Goal: Transaction & Acquisition: Purchase product/service

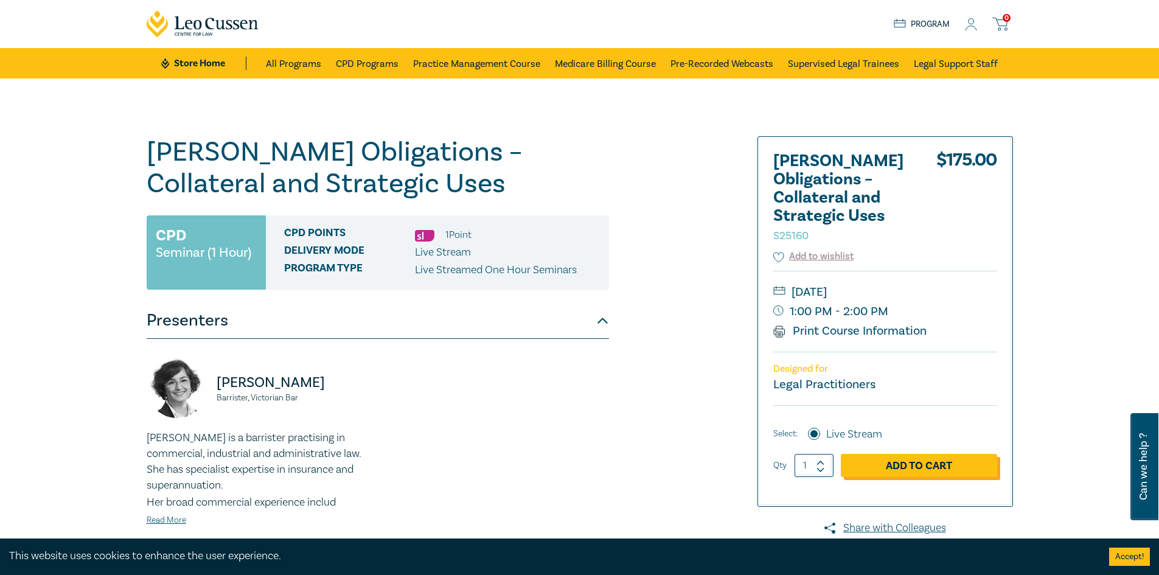
click at [955, 467] on link "Add to Cart" at bounding box center [919, 465] width 156 height 23
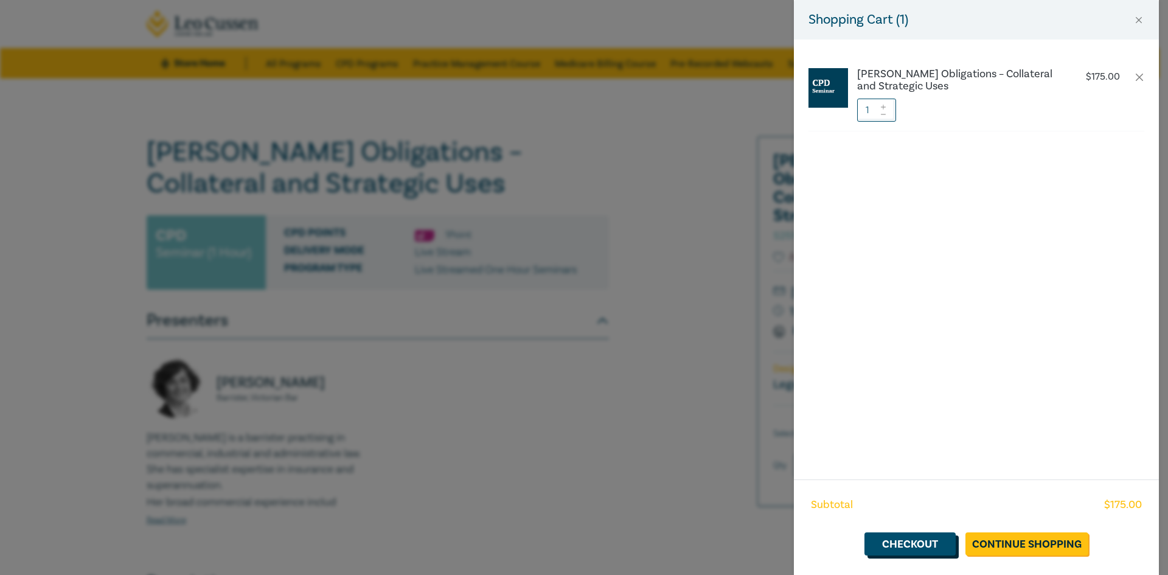
click at [942, 542] on link "Checkout" at bounding box center [910, 543] width 91 height 23
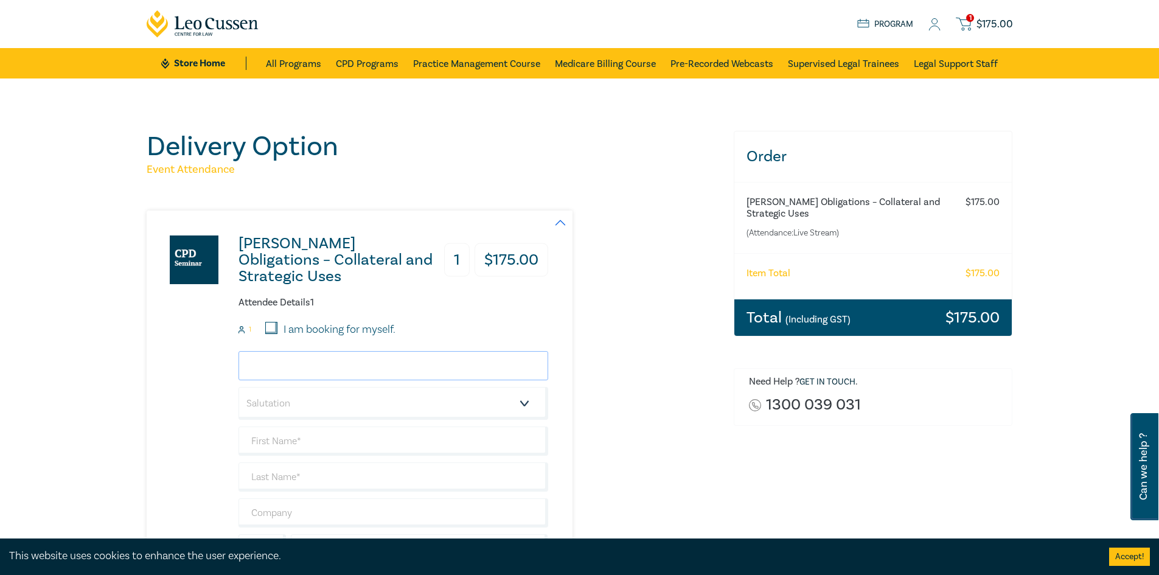
click at [414, 366] on input "email" at bounding box center [394, 365] width 310 height 29
type input "John.stavris@aandi.com.au"
select select "Mr."
type input "[PERSON_NAME]"
type input "Stavris"
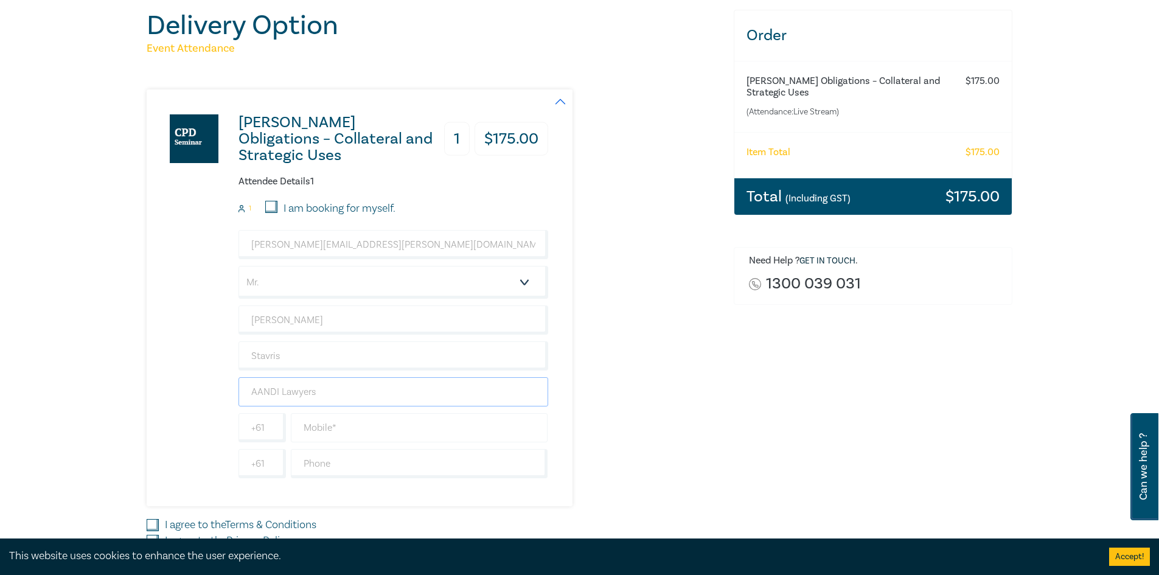
scroll to position [122, 0]
type input "AANDI Lawyers"
click at [331, 419] on input "text" at bounding box center [419, 427] width 257 height 29
type input "0"
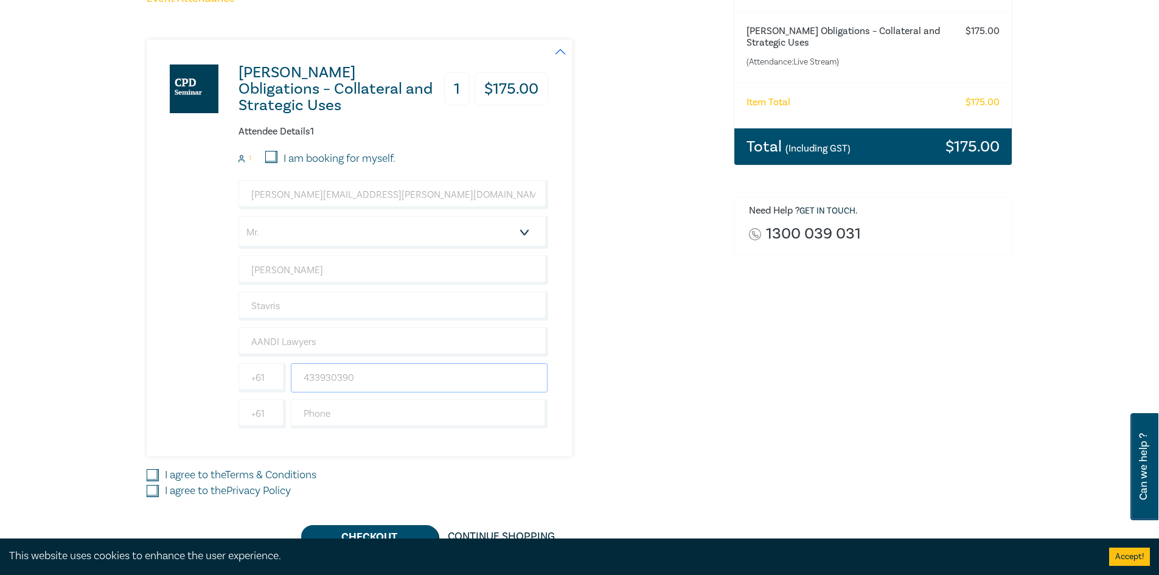
scroll to position [243, 0]
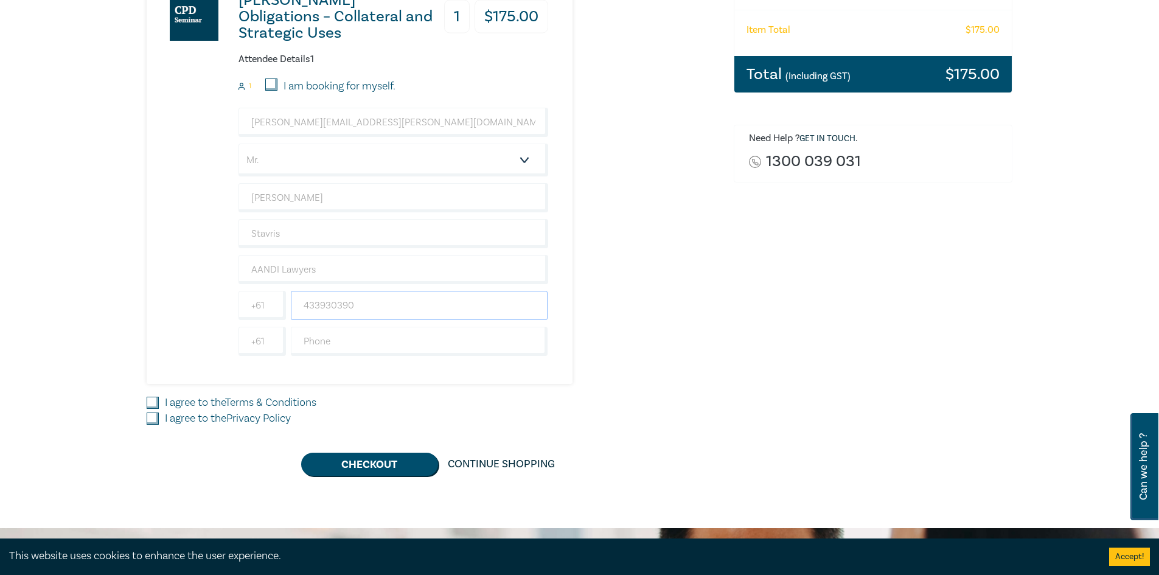
type input "433930390"
click at [150, 400] on input "I agree to the Terms & Conditions" at bounding box center [153, 403] width 12 height 12
checkbox input "true"
click at [150, 420] on input "I agree to the Privacy Policy" at bounding box center [153, 419] width 12 height 12
checkbox input "true"
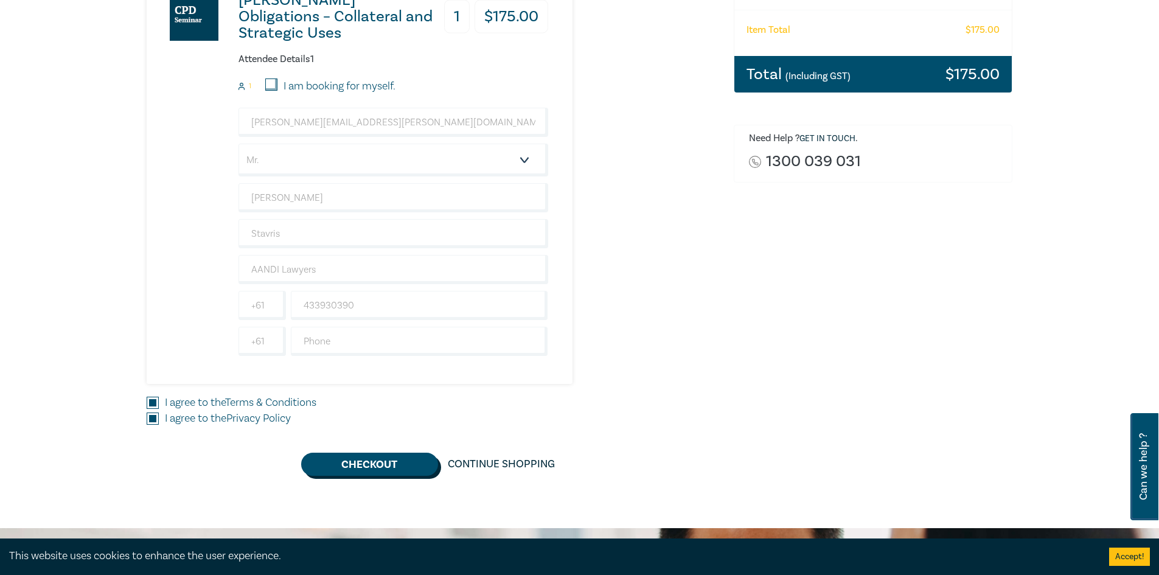
click at [346, 465] on button "Checkout" at bounding box center [369, 464] width 137 height 23
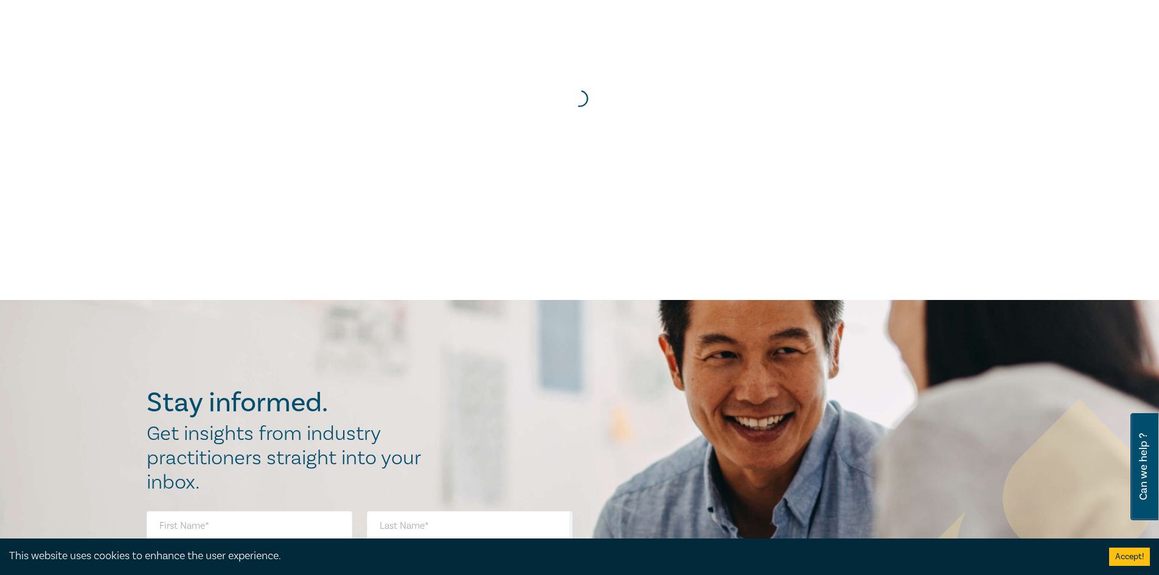
scroll to position [0, 0]
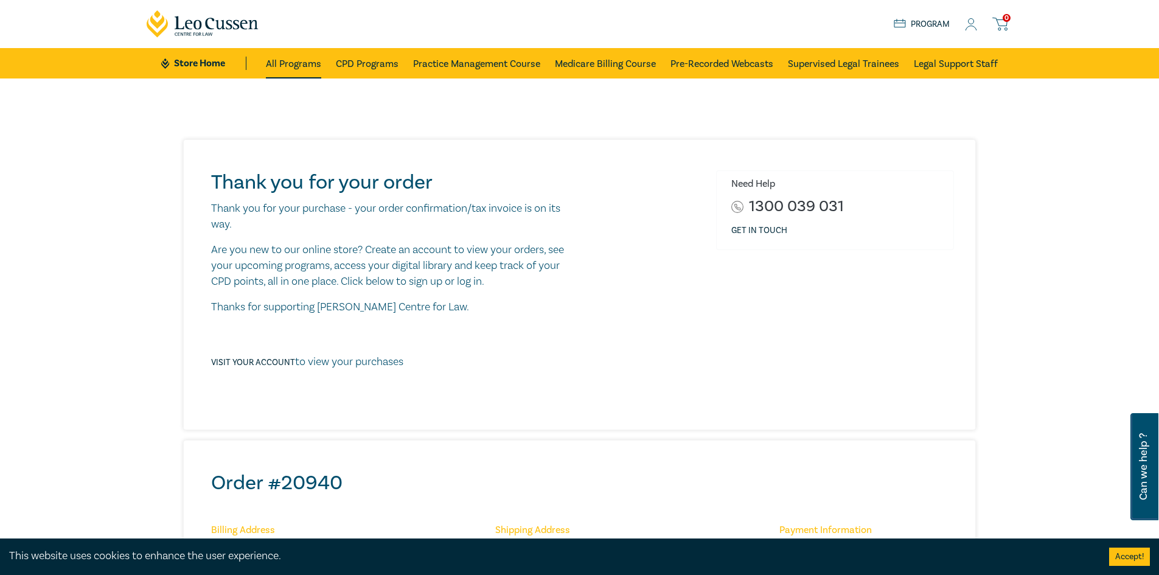
click at [297, 63] on link "All Programs" at bounding box center [293, 63] width 55 height 30
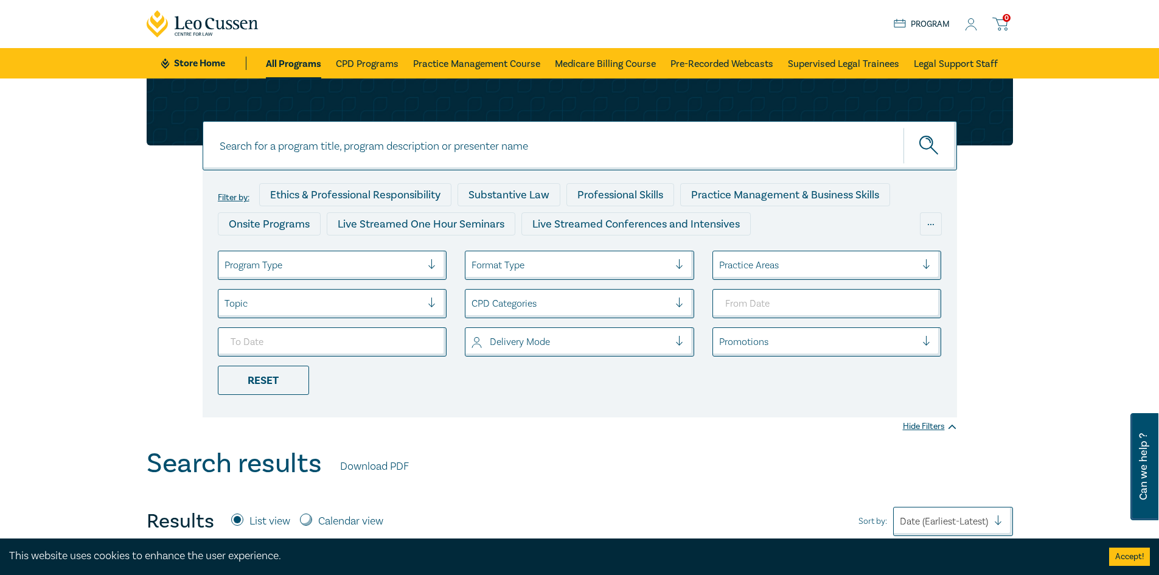
click at [358, 152] on input at bounding box center [580, 145] width 755 height 49
type input "commercial-litigation intensive skills"
click at [922, 134] on button "submit" at bounding box center [931, 145] width 54 height 37
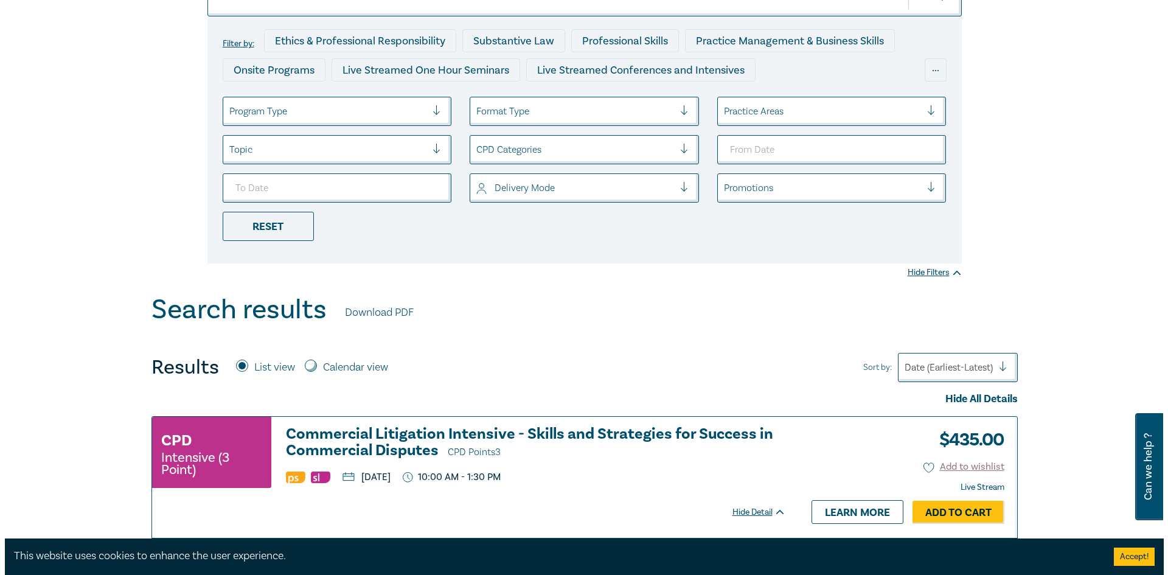
scroll to position [183, 0]
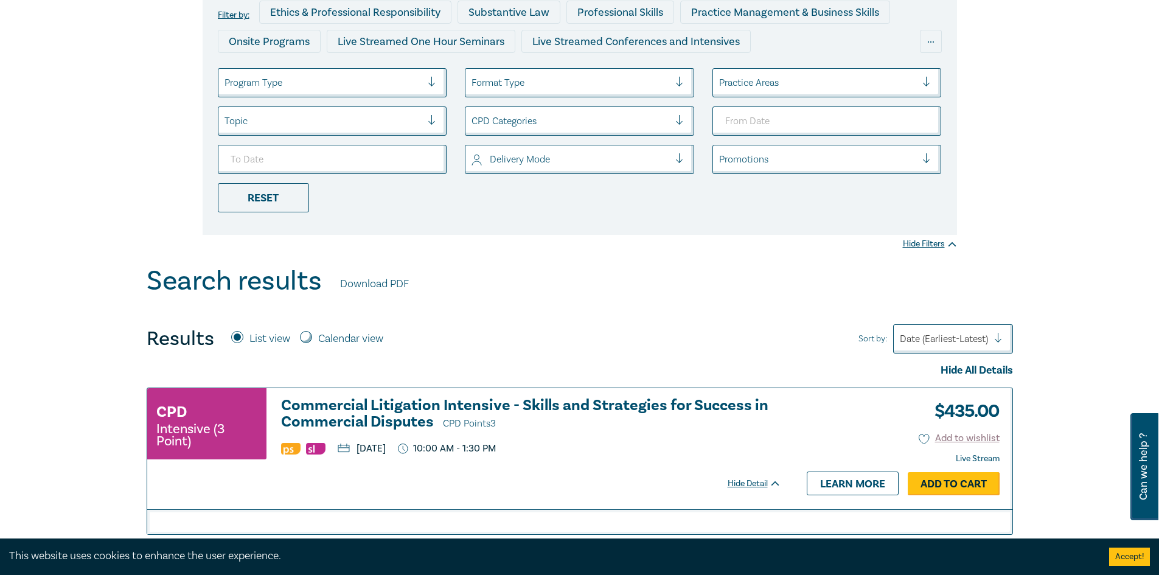
click at [966, 480] on link "Add to Cart" at bounding box center [954, 483] width 92 height 23
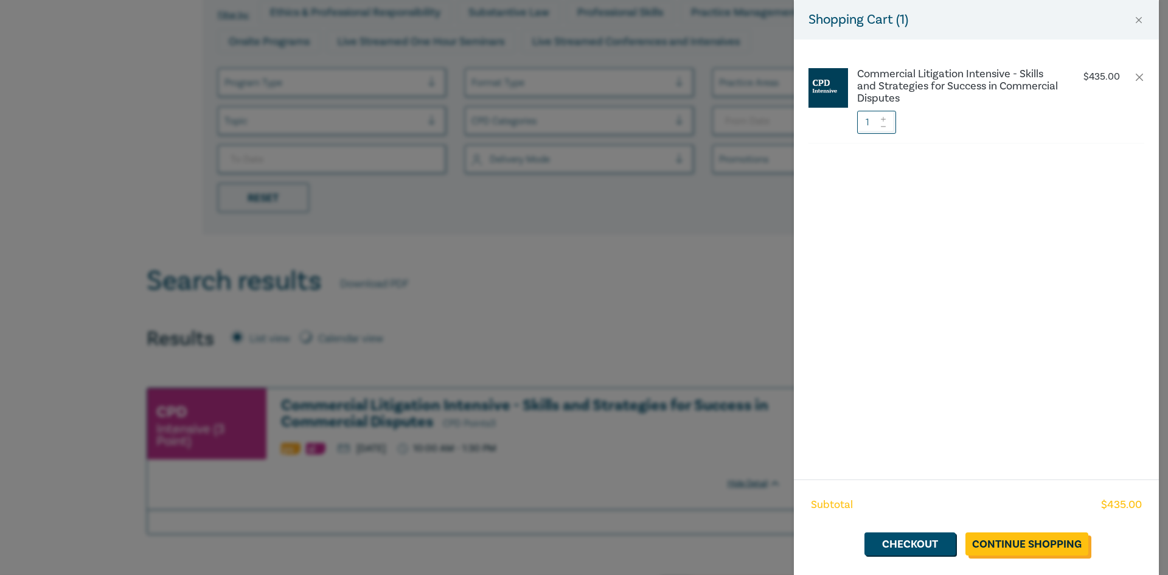
click at [997, 542] on link "Continue Shopping" at bounding box center [1027, 543] width 123 height 23
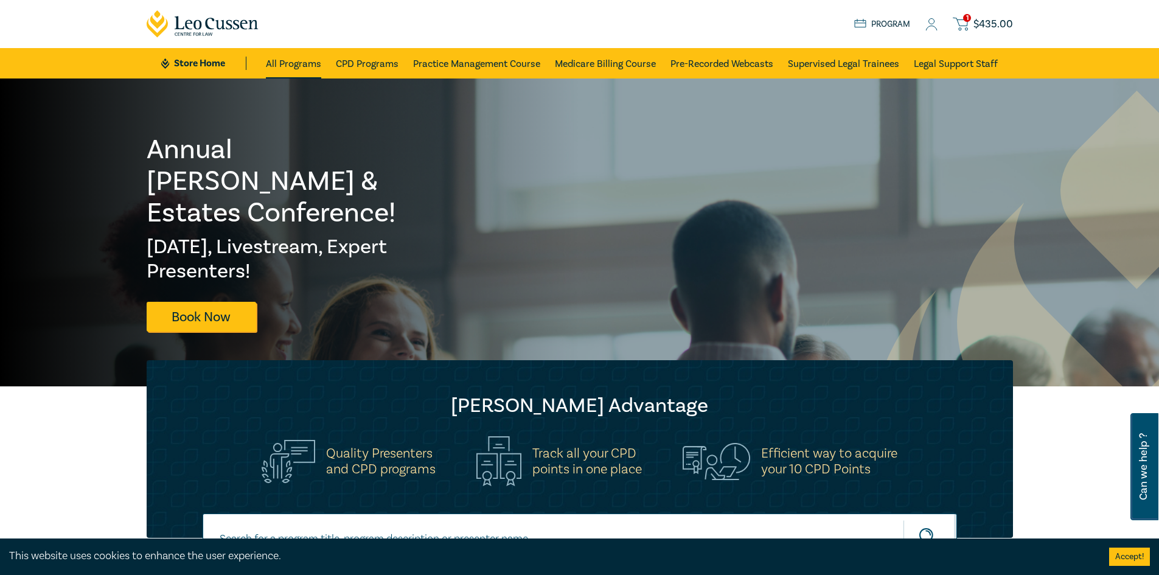
click at [291, 63] on link "All Programs" at bounding box center [293, 63] width 55 height 30
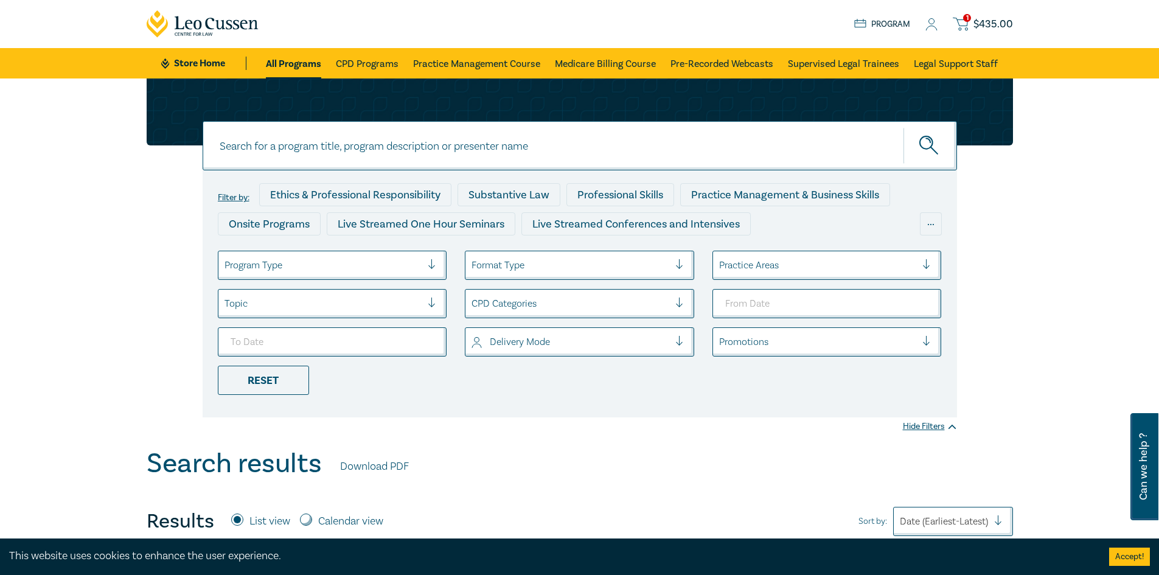
click at [278, 164] on input at bounding box center [580, 145] width 755 height 49
paste input "directors-duties-intensive"
type input "directors-duties-intensive"
click at [916, 139] on button "submit" at bounding box center [931, 145] width 54 height 37
click at [929, 146] on icon "submit" at bounding box center [929, 146] width 21 height 21
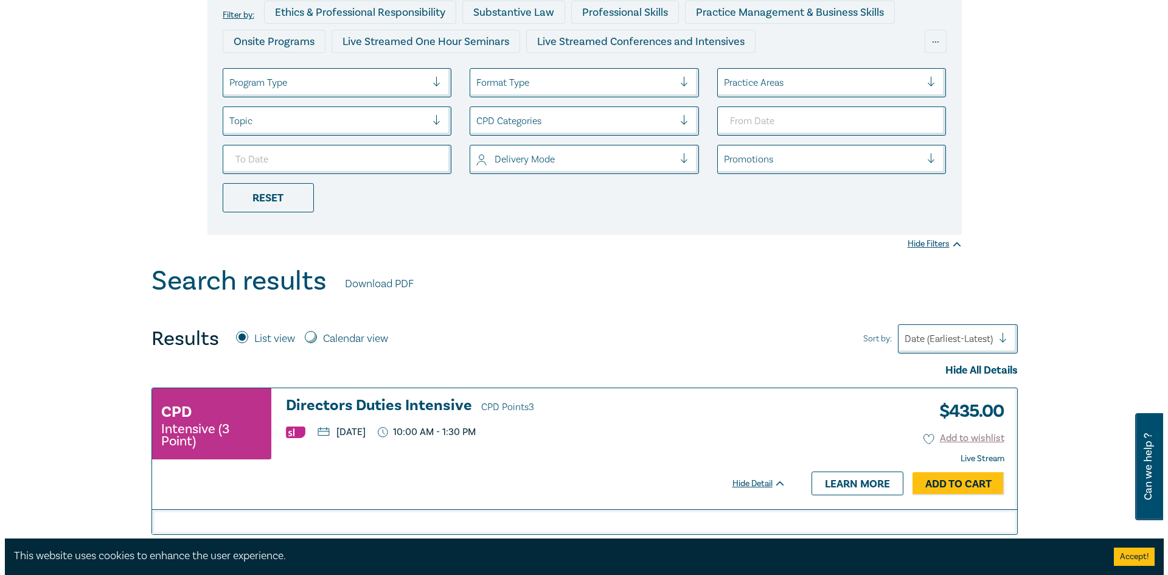
scroll to position [243, 0]
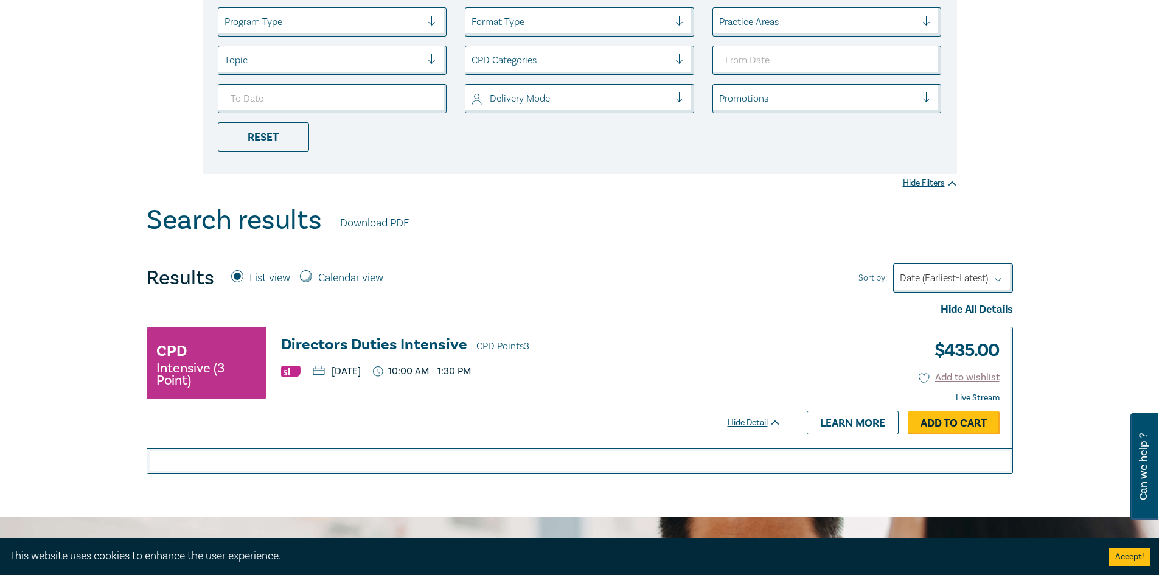
click at [918, 425] on link "Add to Cart" at bounding box center [954, 422] width 92 height 23
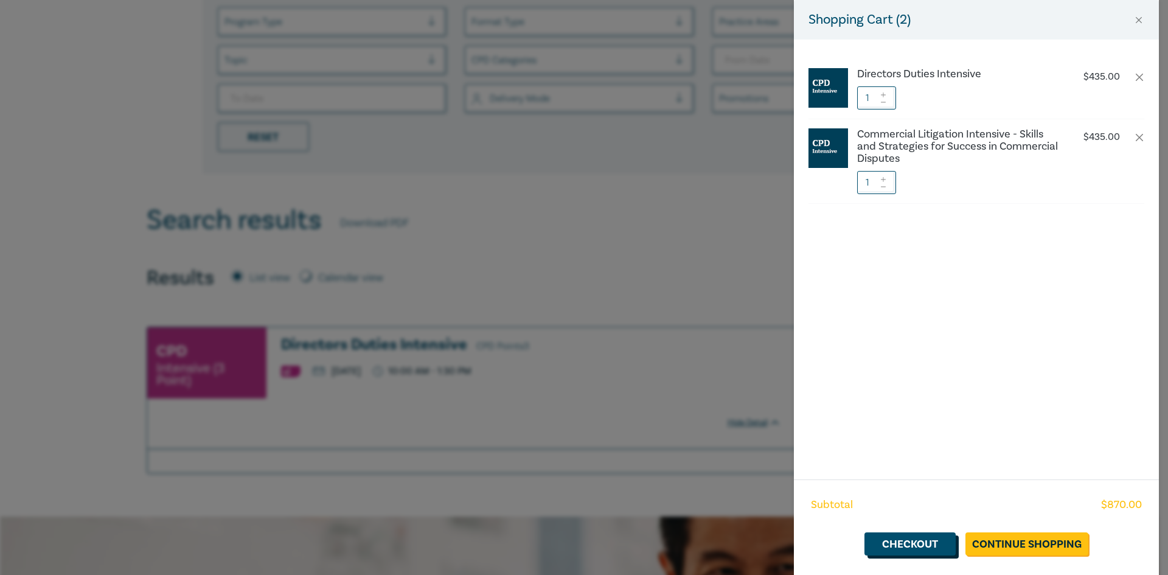
click at [899, 545] on link "Checkout" at bounding box center [910, 543] width 91 height 23
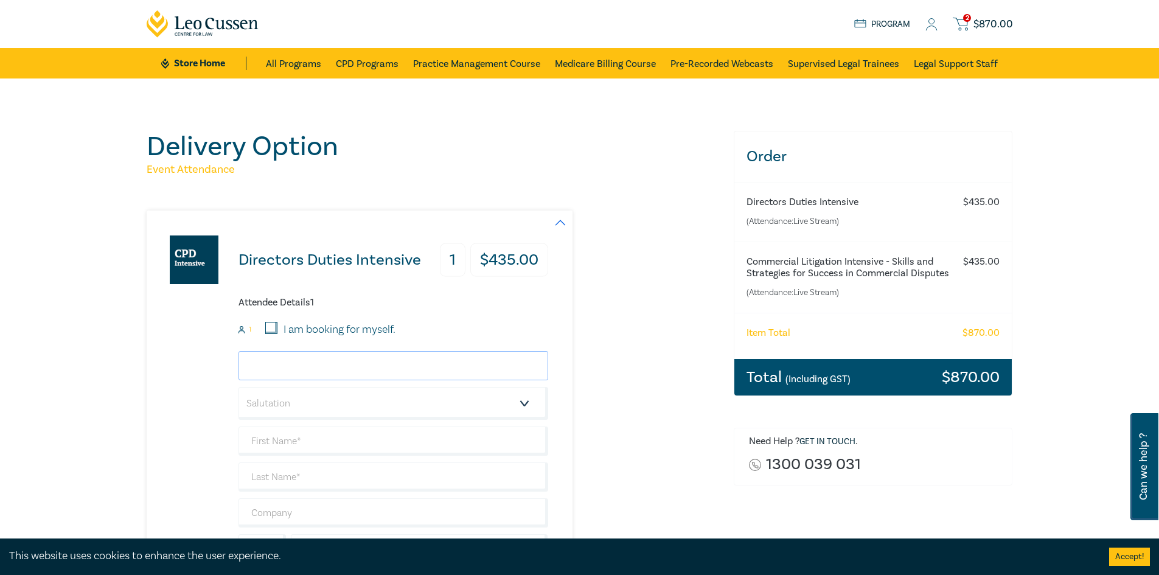
click at [403, 372] on input "email" at bounding box center [394, 365] width 310 height 29
type input "[PERSON_NAME][EMAIL_ADDRESS][PERSON_NAME][DOMAIN_NAME]"
click at [355, 394] on select "Salutation Mr. Mrs. Ms. Miss Dr. Prof. Other" at bounding box center [394, 403] width 310 height 33
select select "Mr."
click at [239, 387] on select "Salutation Mr. Mrs. Ms. Miss Dr. Prof. Other" at bounding box center [394, 403] width 310 height 33
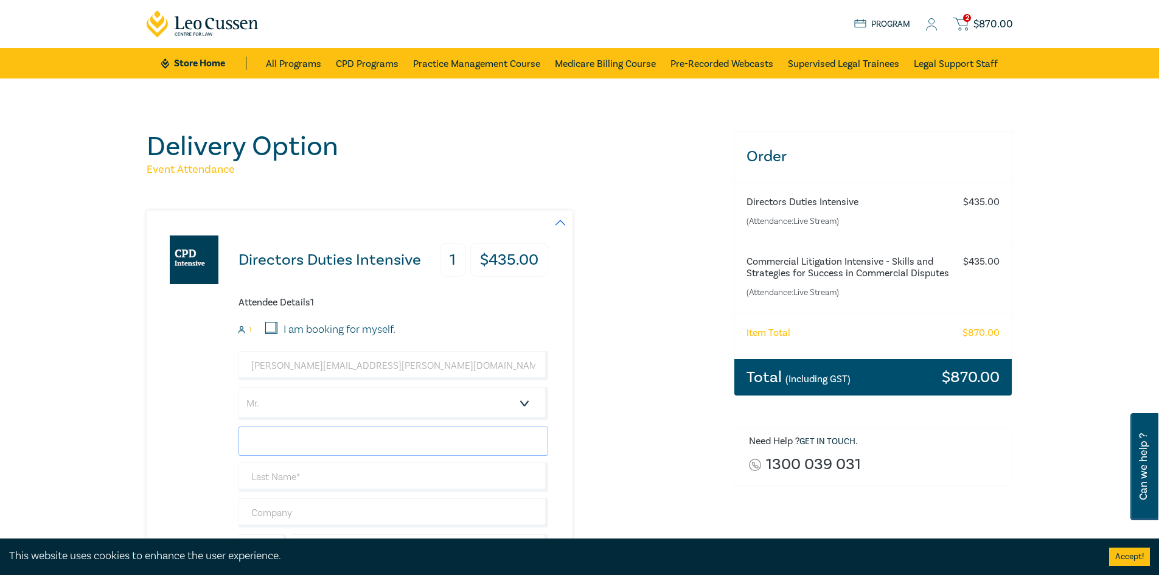
click at [351, 434] on input "text" at bounding box center [394, 441] width 310 height 29
type input "[PERSON_NAME]"
type input "Stavris"
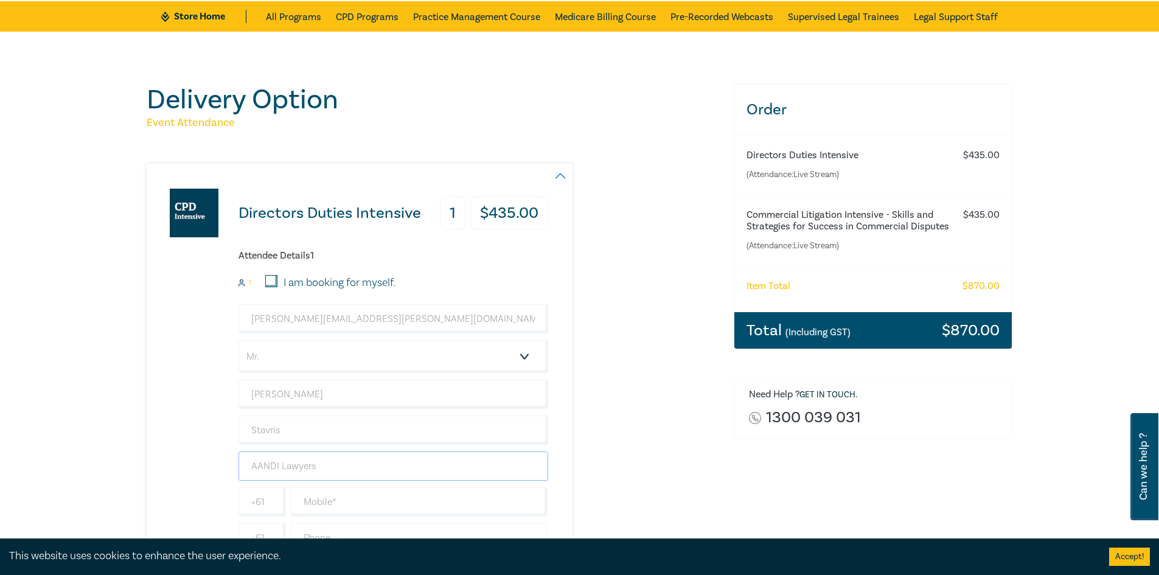
scroll to position [122, 0]
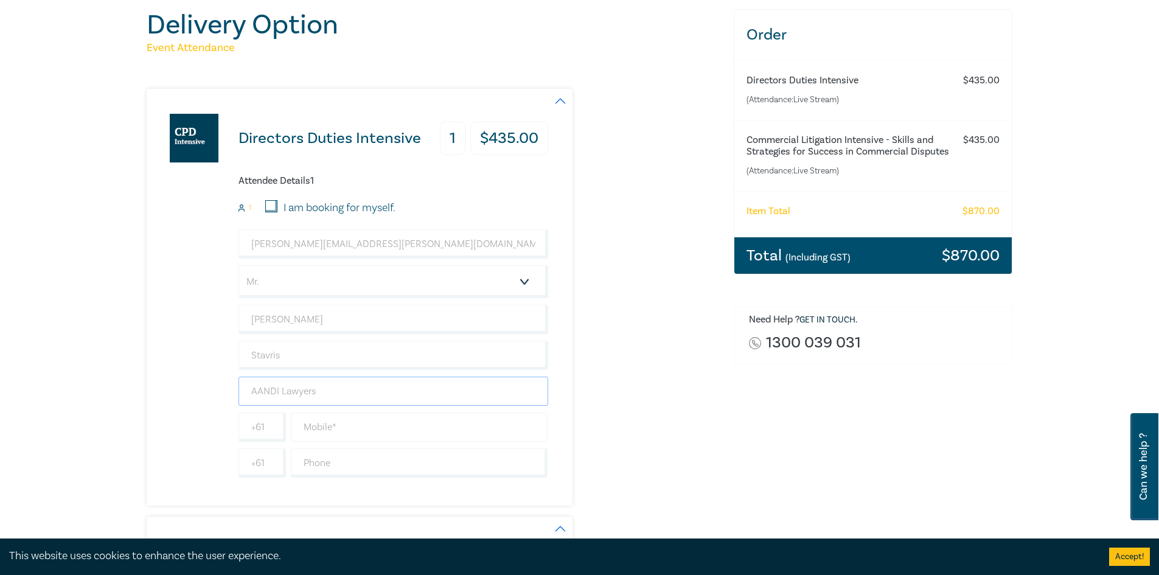
type input "AANDI Lawyers"
click at [307, 432] on input "text" at bounding box center [419, 427] width 257 height 29
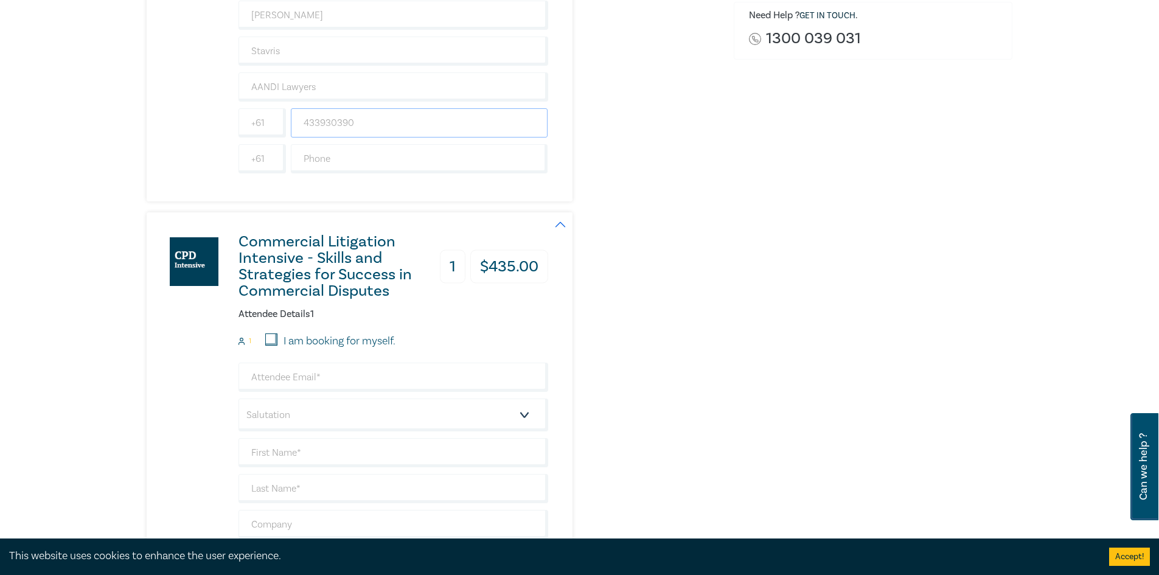
scroll to position [487, 0]
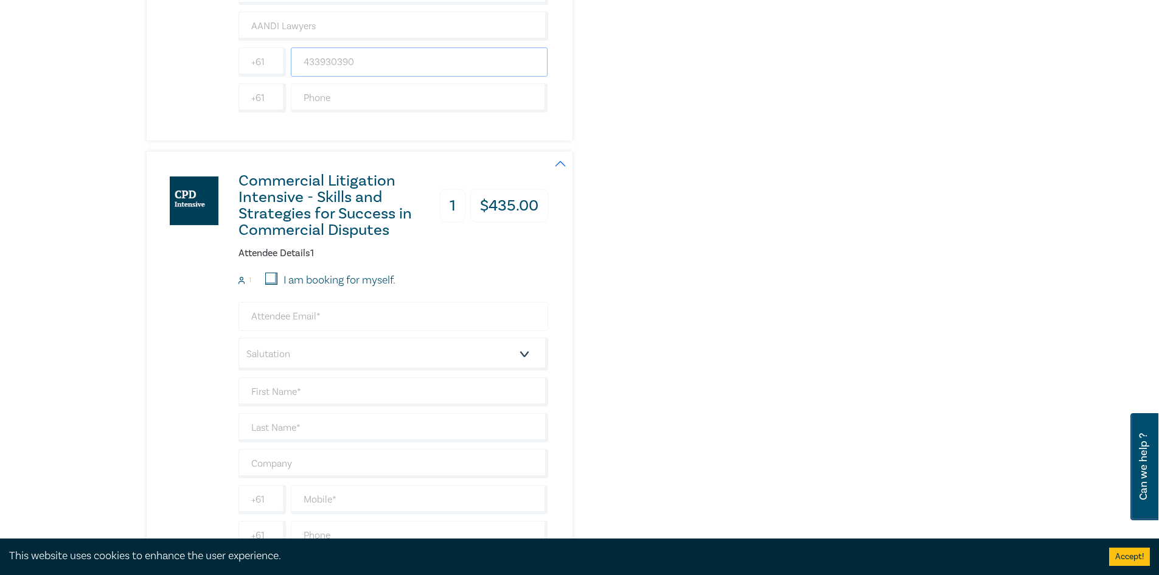
type input "433930390"
click at [260, 320] on input "email" at bounding box center [394, 316] width 310 height 29
type input "[PERSON_NAME][EMAIL_ADDRESS][PERSON_NAME][DOMAIN_NAME]"
select select "Mr."
type input "[PERSON_NAME]"
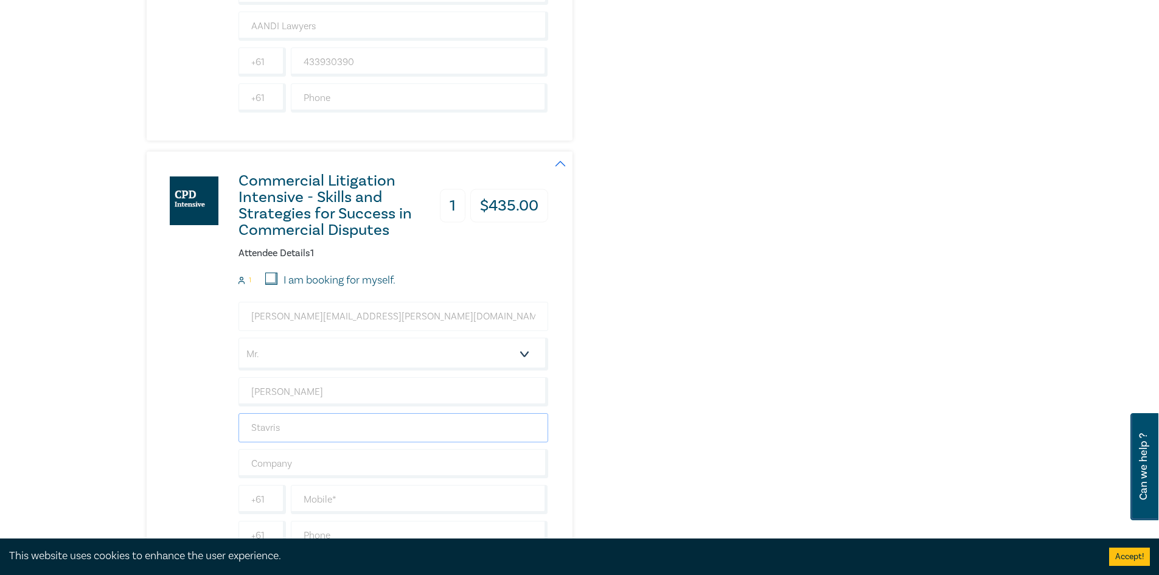
type input "Stavris"
type input "AANDI Lawyers"
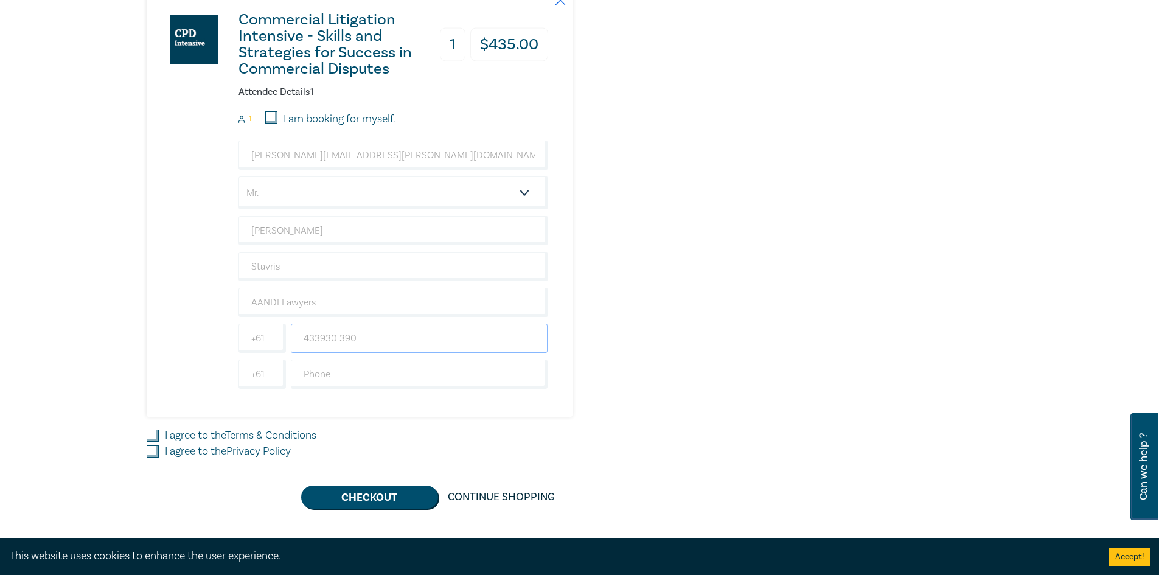
scroll to position [669, 0]
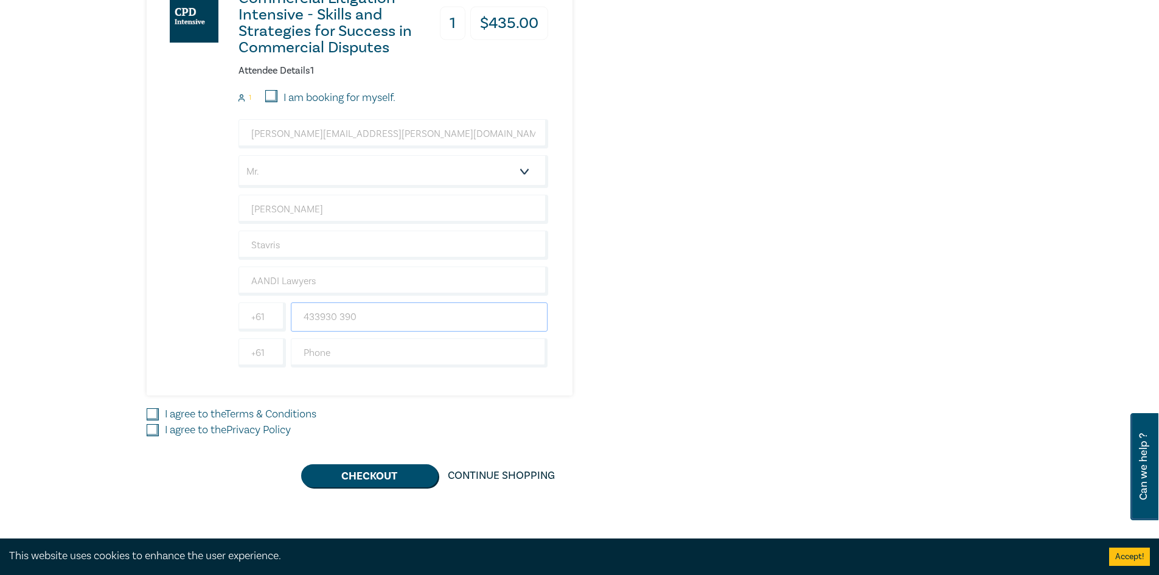
type input "433930 390"
click at [152, 415] on input "I agree to the Terms & Conditions" at bounding box center [153, 414] width 12 height 12
checkbox input "true"
click at [151, 430] on input "I agree to the Privacy Policy" at bounding box center [153, 430] width 12 height 12
checkbox input "true"
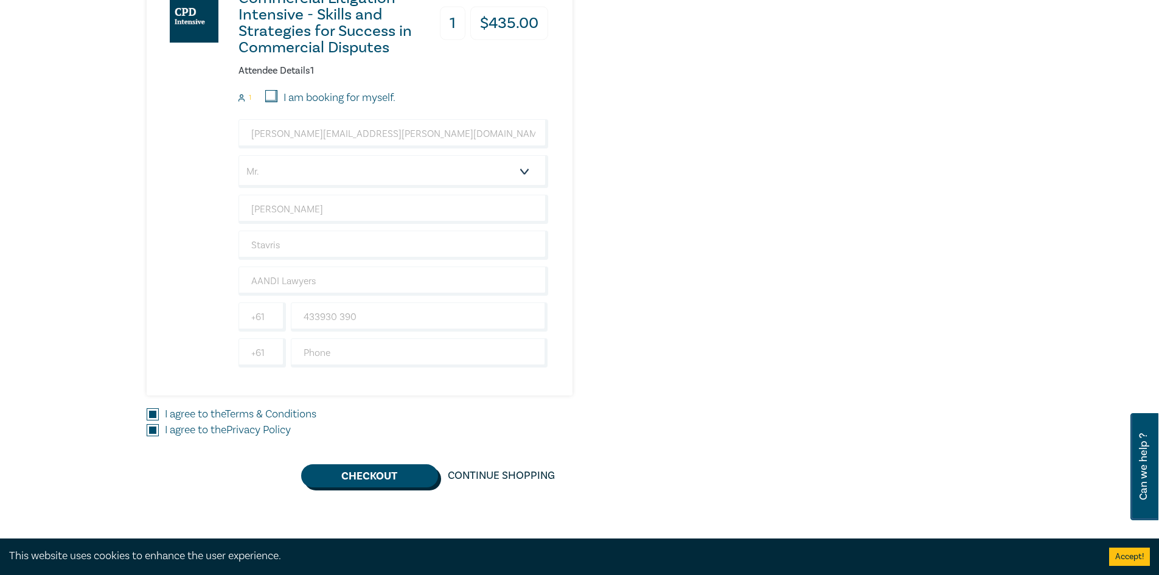
click at [352, 473] on button "Checkout" at bounding box center [369, 475] width 137 height 23
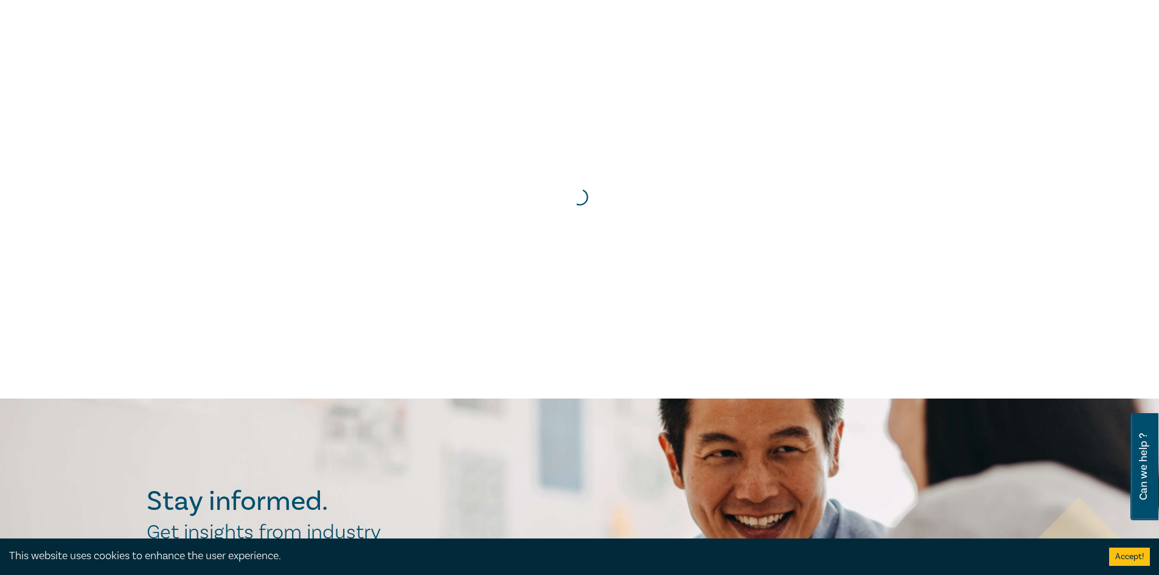
scroll to position [0, 0]
